Goal: Navigation & Orientation: Find specific page/section

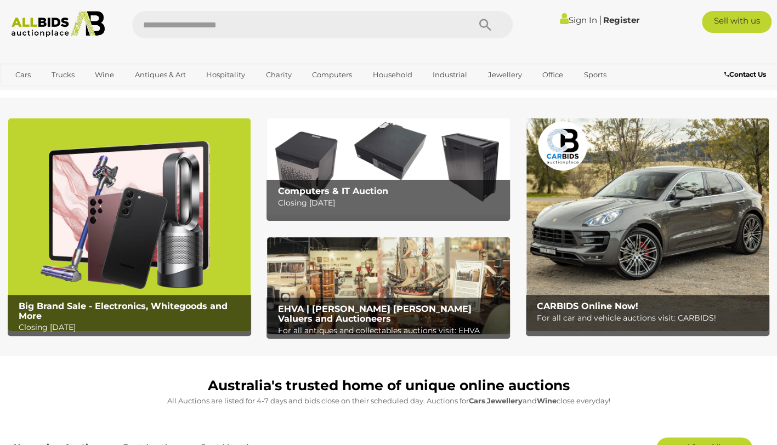
click at [573, 18] on link "Sign In" at bounding box center [578, 20] width 37 height 10
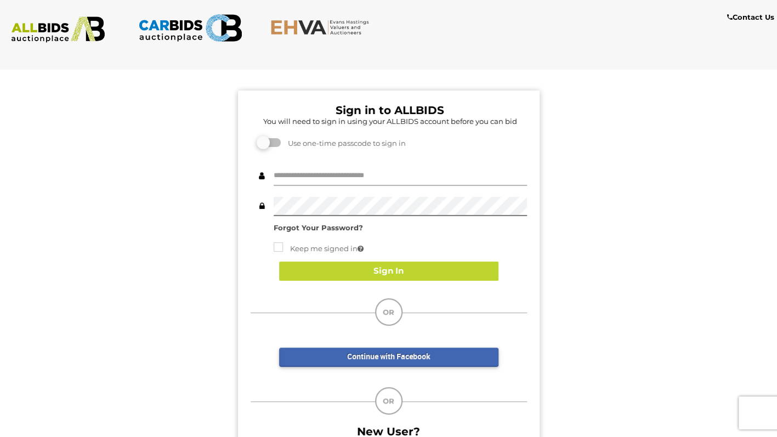
type input "**********"
click at [475, 270] on button "Sign In" at bounding box center [388, 271] width 219 height 19
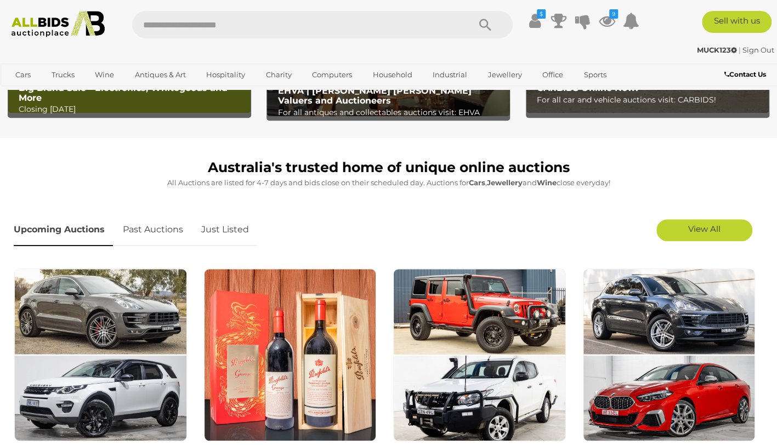
scroll to position [218, 0]
click at [242, 229] on link "Just Listed" at bounding box center [225, 230] width 64 height 32
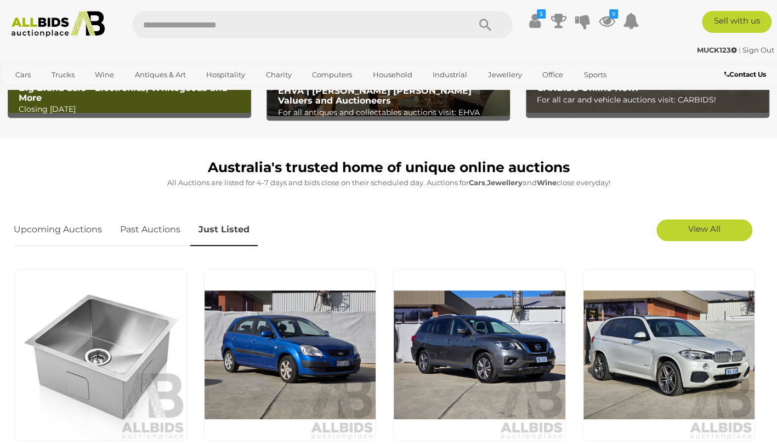
click at [714, 233] on span "View All" at bounding box center [704, 229] width 32 height 10
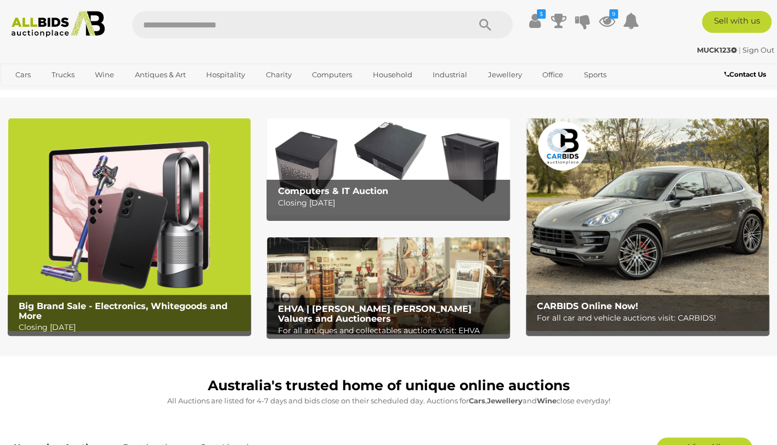
click at [609, 23] on icon at bounding box center [607, 21] width 16 height 20
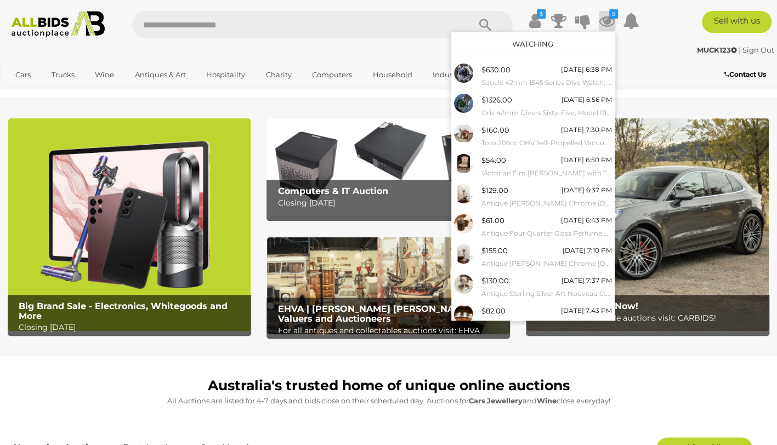
scroll to position [30, 0]
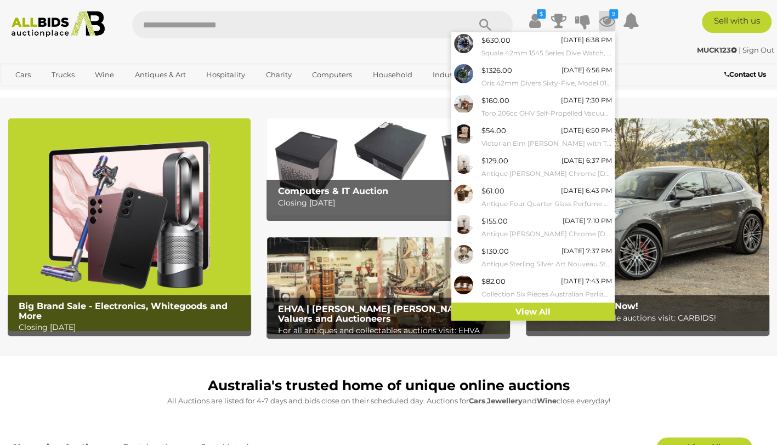
click at [553, 303] on link "View All" at bounding box center [532, 312] width 163 height 19
